Goal: Check status: Check status

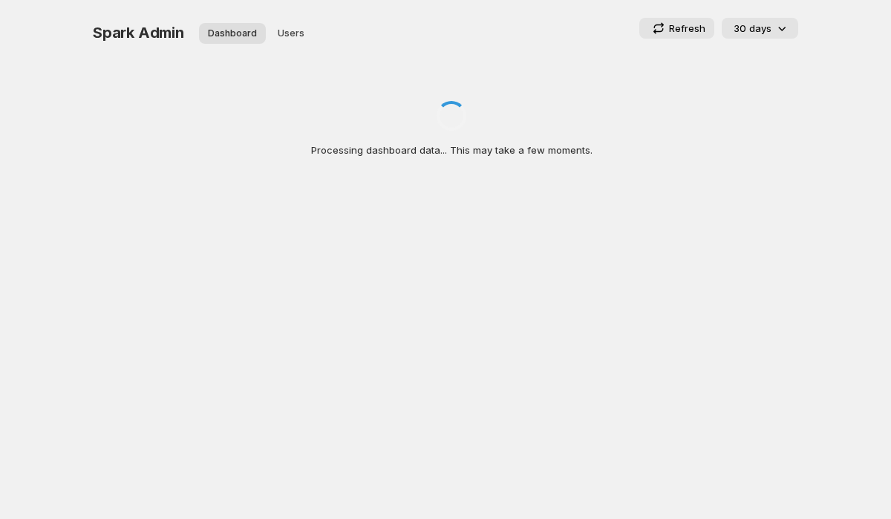
click at [683, 22] on p "Refresh" at bounding box center [687, 28] width 36 height 15
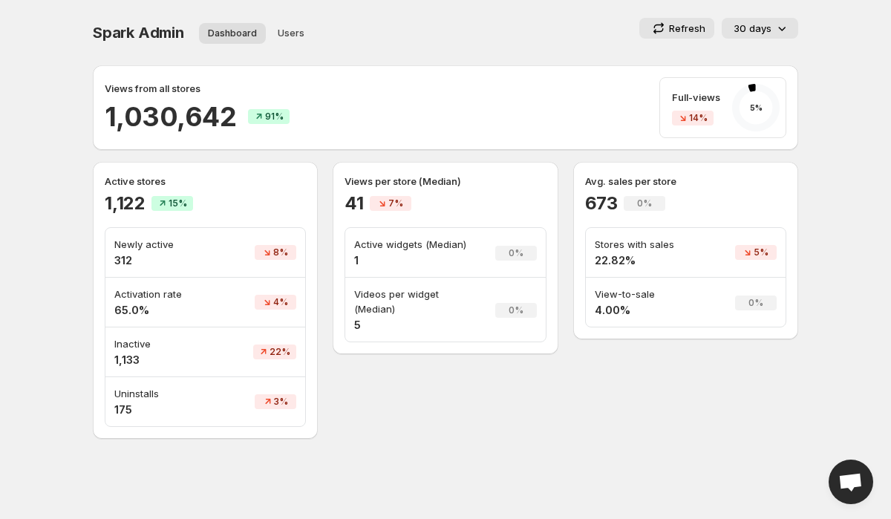
click at [160, 85] on p "Views from all stores" at bounding box center [153, 88] width 96 height 15
click at [326, 109] on div "Views from all stores 1,030,642 91% Full-views 14% 5 %" at bounding box center [446, 107] width 682 height 61
click at [118, 25] on span "Spark Admin" at bounding box center [138, 33] width 91 height 18
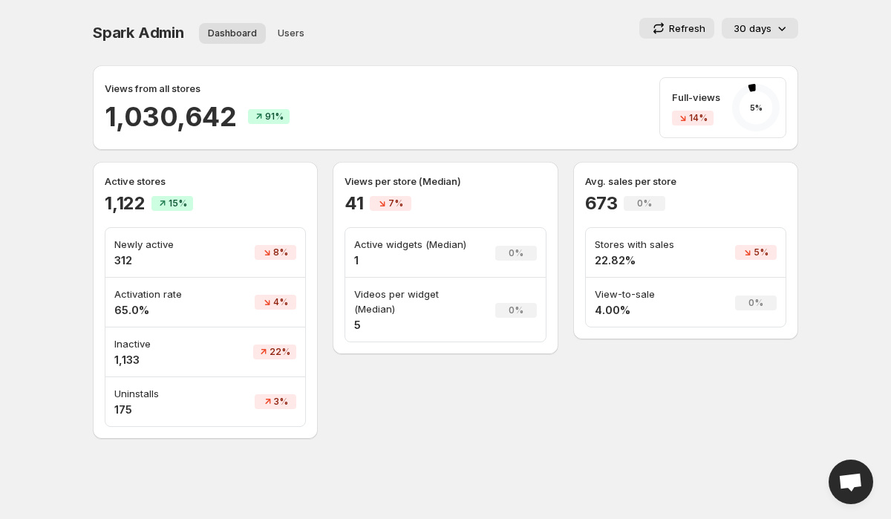
click at [118, 25] on span "Spark Admin" at bounding box center [138, 33] width 91 height 18
click at [478, 51] on div "Spark Admin. This page is ready Spark Admin Dashboard Users More views Dashboar…" at bounding box center [446, 32] width 706 height 65
click at [680, 30] on p "Refresh" at bounding box center [687, 28] width 36 height 15
click at [448, 249] on p "Active widgets (Median)" at bounding box center [415, 244] width 123 height 15
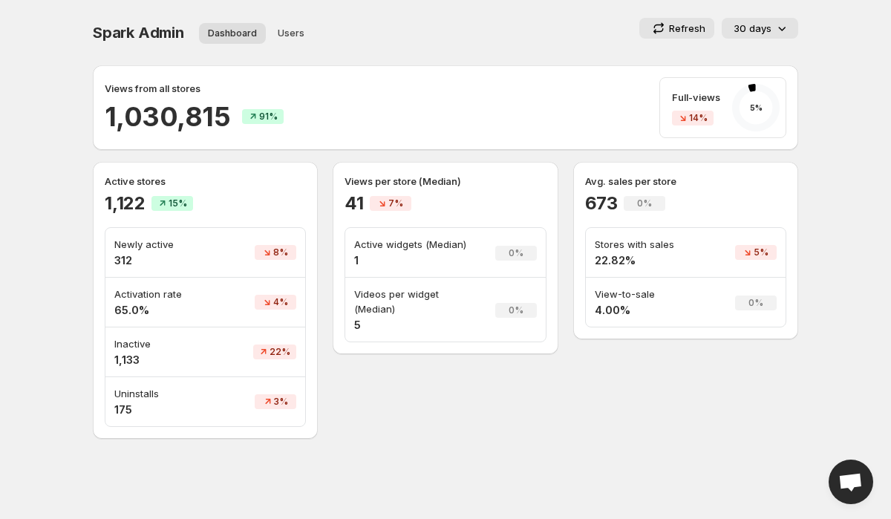
click at [448, 249] on p "Active widgets (Median)" at bounding box center [415, 244] width 123 height 15
click at [577, 328] on div "Avg. sales per store 673 0% Stores with sales 22.82% 5% View-to-sale 4.00% 0%" at bounding box center [685, 251] width 225 height 178
click at [343, 31] on ul "Dashboard Users More views" at bounding box center [292, 32] width 193 height 21
click at [120, 24] on span "Spark Admin" at bounding box center [138, 33] width 91 height 18
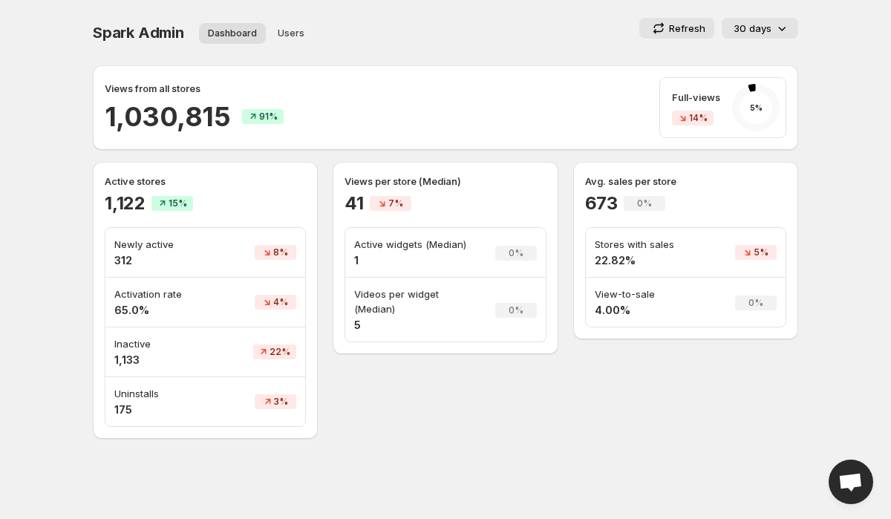
click at [120, 24] on span "Spark Admin" at bounding box center [138, 33] width 91 height 18
click at [140, 26] on span "Spark Admin" at bounding box center [138, 33] width 91 height 18
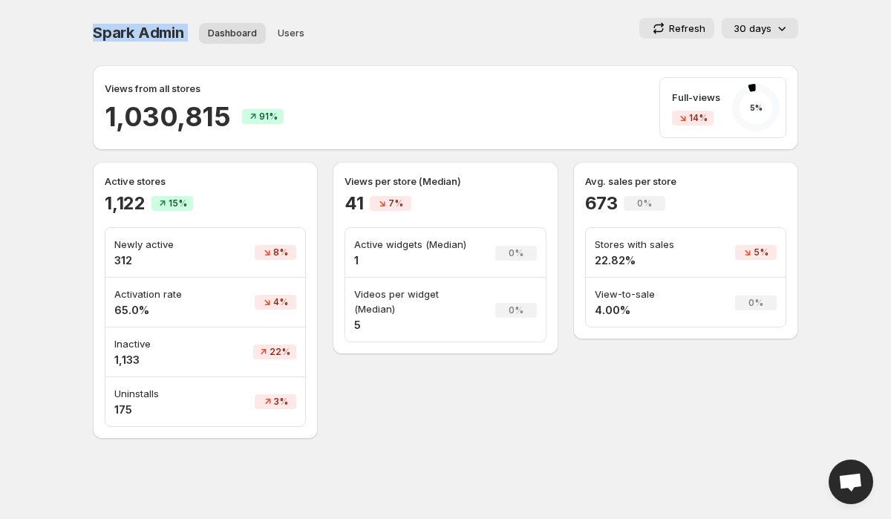
click at [492, 30] on div "Refresh 30 days" at bounding box center [602, 28] width 391 height 21
click at [120, 37] on span "Spark Admin" at bounding box center [138, 33] width 91 height 18
click at [487, 6] on div "Spark Admin. This page is ready Spark Admin Dashboard Users More views Dashboar…" at bounding box center [446, 32] width 706 height 65
